Goal: Information Seeking & Learning: Learn about a topic

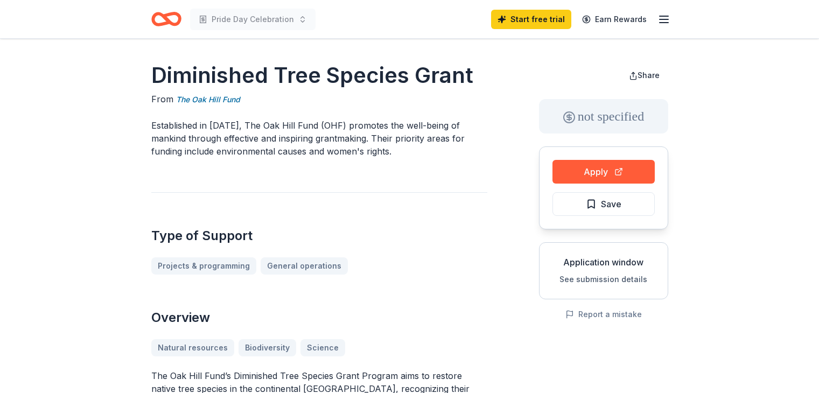
scroll to position [215, 0]
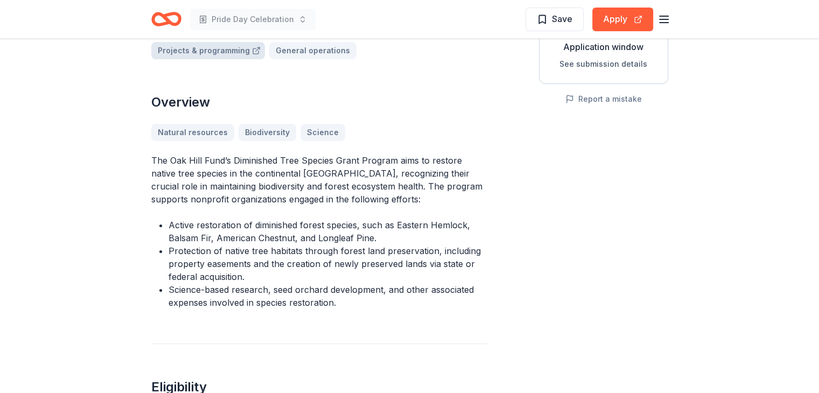
click at [201, 51] on link "Projects & programming" at bounding box center [208, 50] width 114 height 17
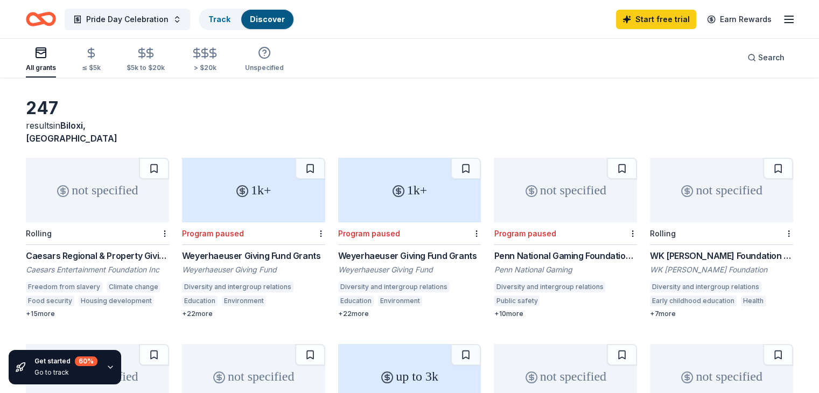
scroll to position [54, 0]
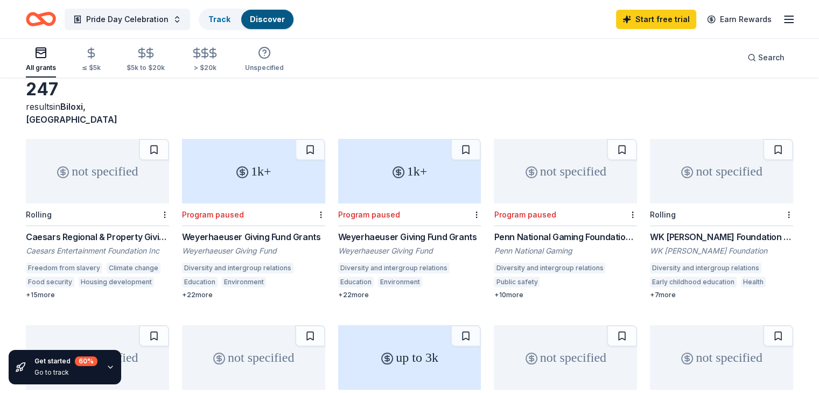
click at [45, 291] on div "+ 15 more" at bounding box center [97, 295] width 143 height 9
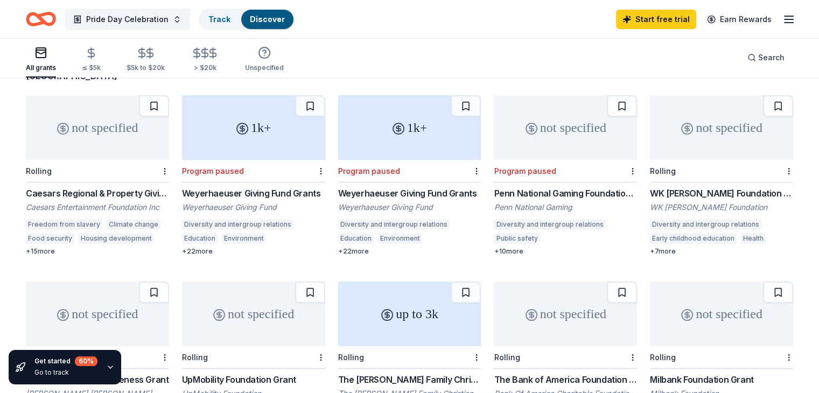
scroll to position [161, 0]
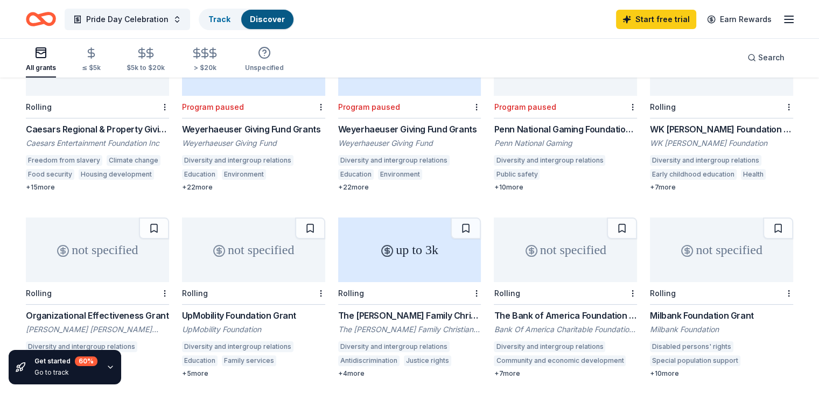
click at [213, 183] on div "+ 22 more" at bounding box center [253, 187] width 143 height 9
click at [534, 123] on div "Penn National Gaming Foundation Grants" at bounding box center [564, 129] width 143 height 13
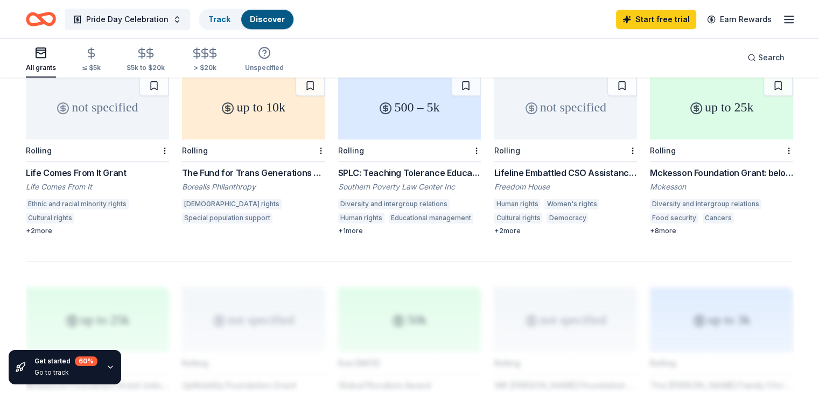
scroll to position [592, 0]
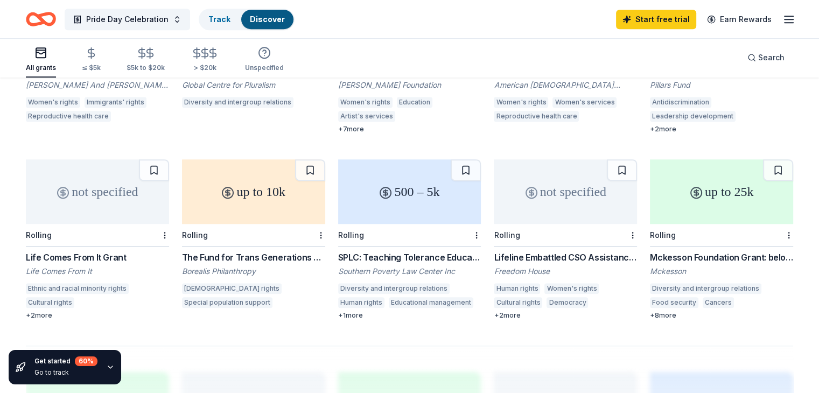
click at [540, 251] on div "Lifeline Embattled CSO Assistance Fund" at bounding box center [564, 257] width 143 height 13
click at [426, 192] on div "500 – 5k" at bounding box center [409, 191] width 143 height 65
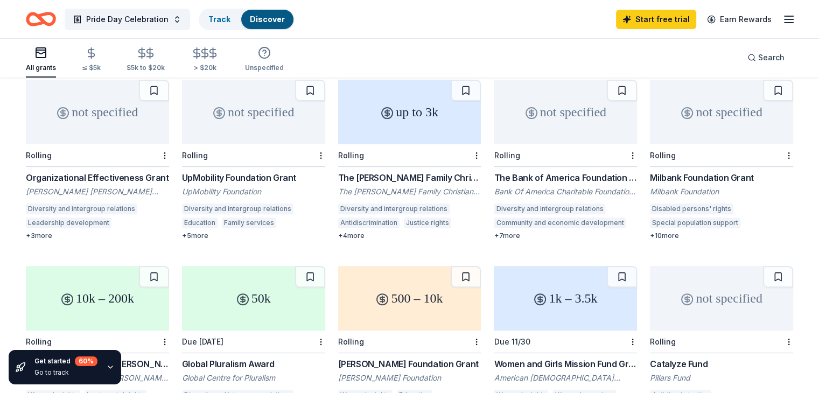
scroll to position [323, 0]
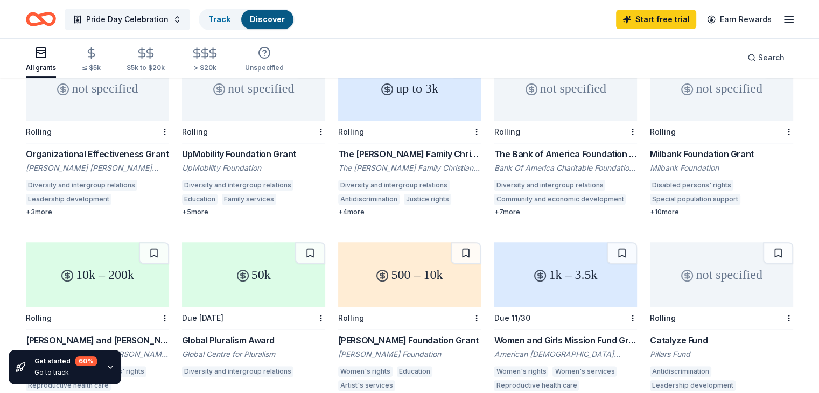
click at [552, 147] on div "The Bank of America Foundation Sponsorship Program" at bounding box center [564, 153] width 143 height 13
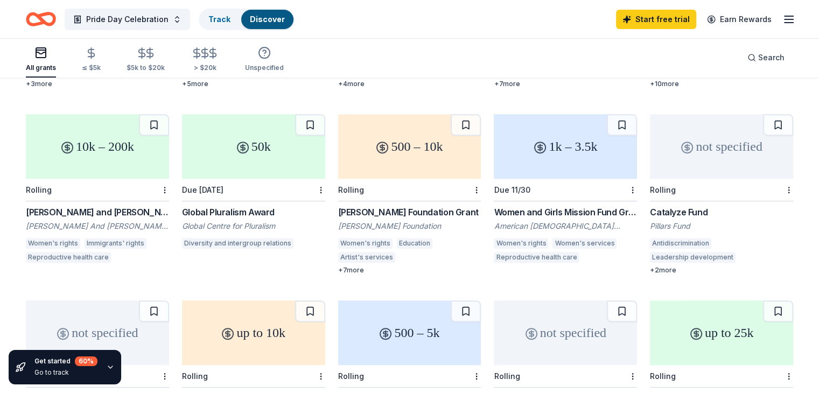
scroll to position [484, 0]
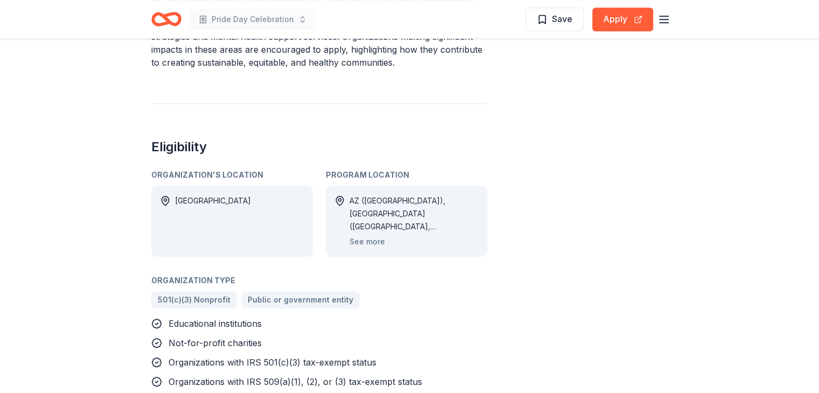
scroll to position [646, 0]
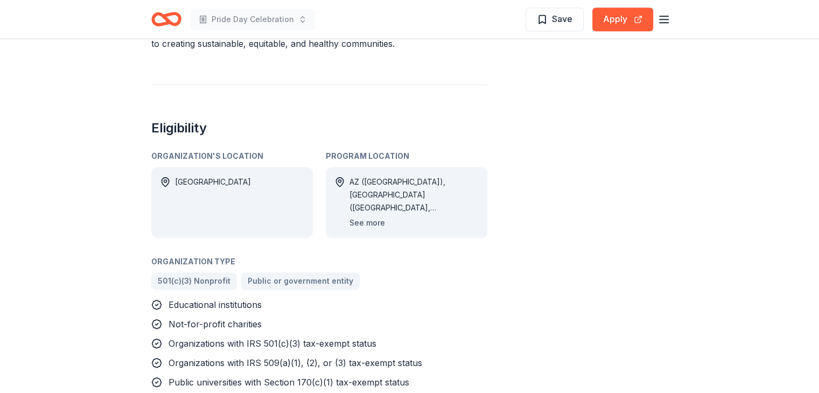
click at [369, 216] on button "See more" at bounding box center [367, 222] width 36 height 13
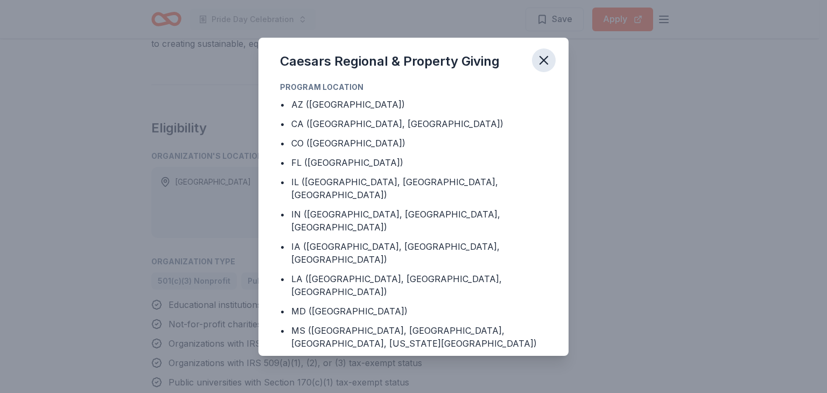
click at [540, 62] on icon "button" at bounding box center [544, 61] width 8 height 8
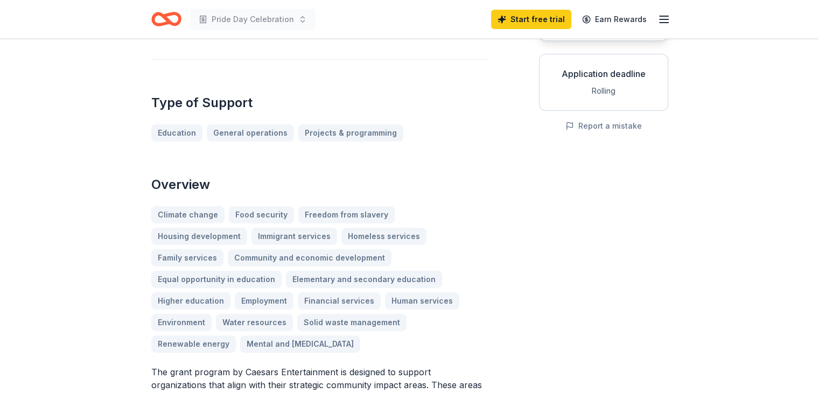
scroll to position [108, 0]
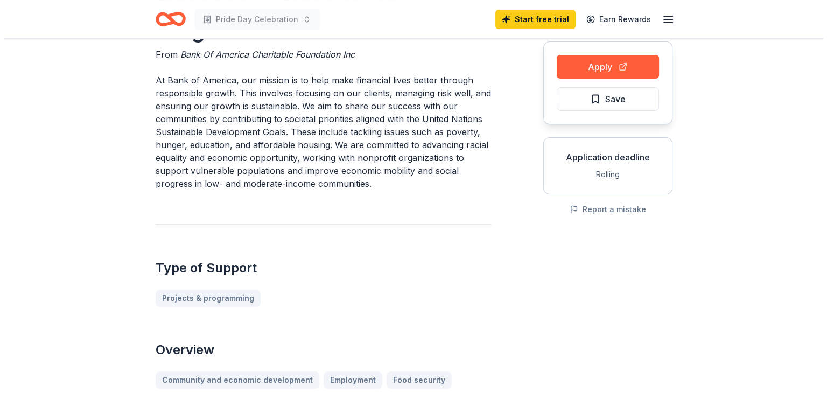
scroll to position [108, 0]
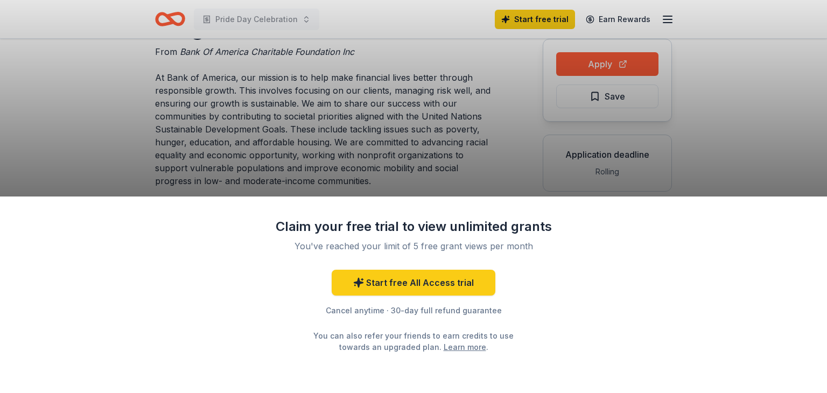
click at [502, 154] on div "Claim your free trial to view unlimited grants You've reached your limit of 5 f…" at bounding box center [413, 196] width 827 height 393
